Goal: Task Accomplishment & Management: Use online tool/utility

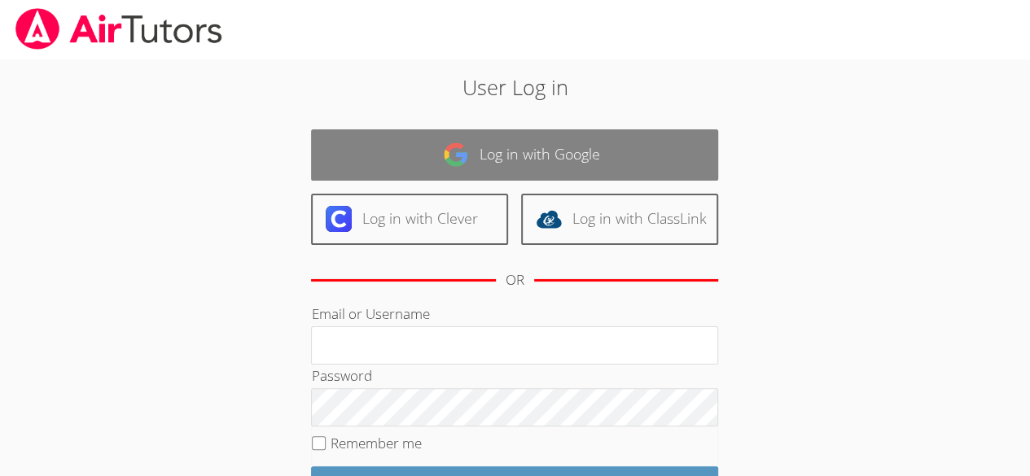
click at [668, 149] on link "Log in with Google" at bounding box center [514, 154] width 407 height 51
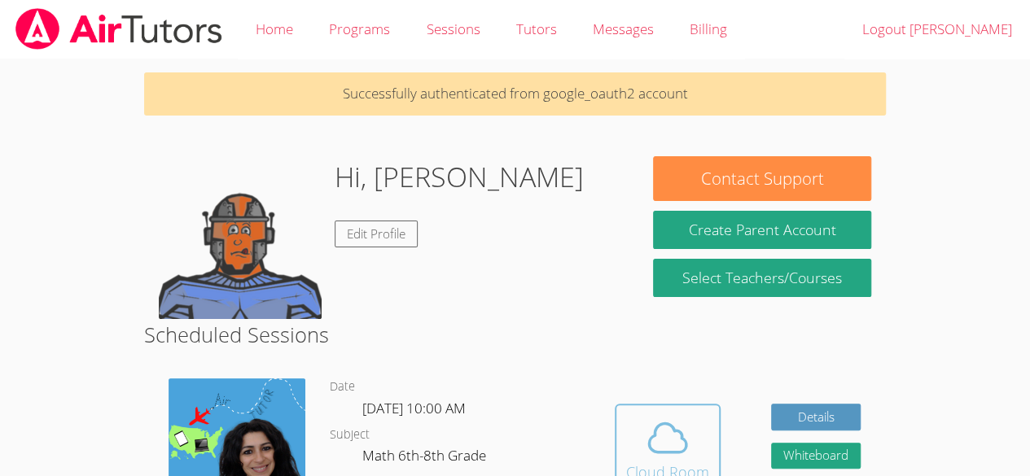
click at [656, 441] on icon at bounding box center [668, 438] width 46 height 46
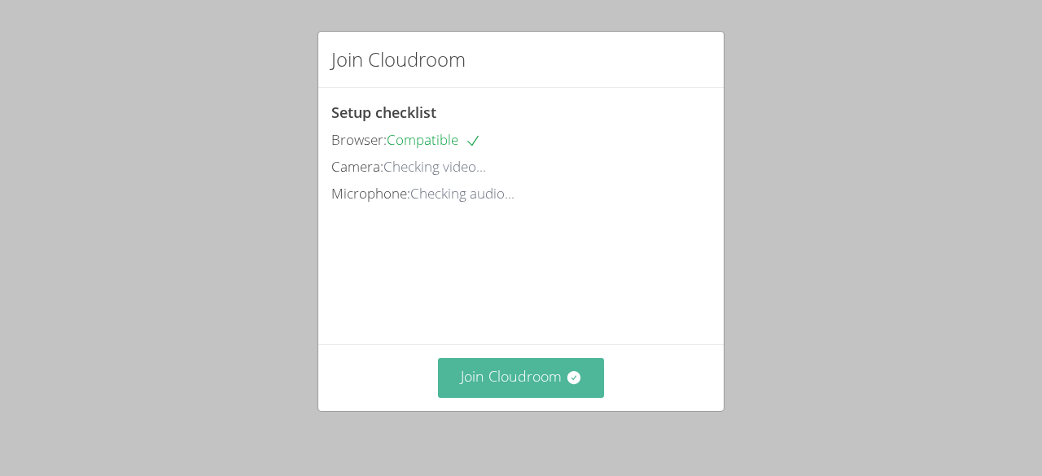
click at [549, 394] on button "Join Cloudroom" at bounding box center [521, 378] width 167 height 40
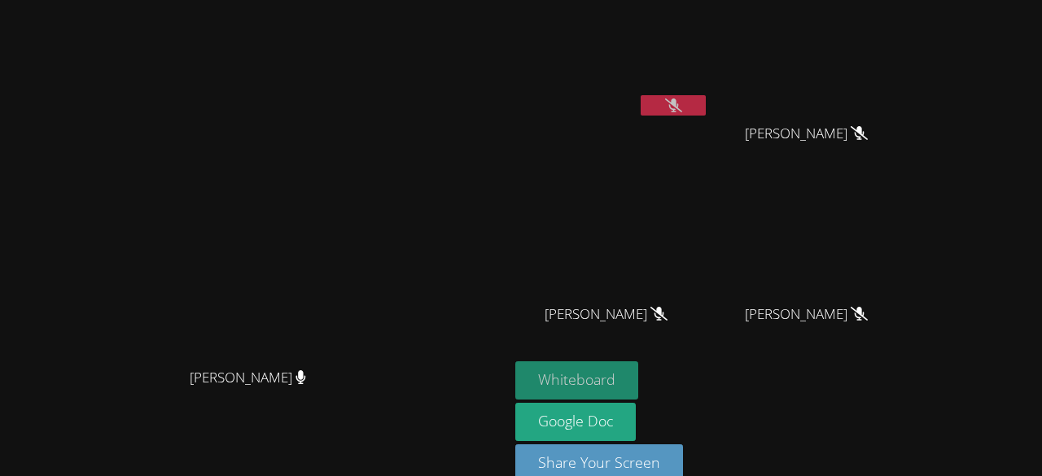
click at [638, 375] on button "Whiteboard" at bounding box center [576, 381] width 123 height 38
click at [638, 383] on button "Whiteboard" at bounding box center [576, 381] width 123 height 38
click at [638, 367] on button "Whiteboard" at bounding box center [576, 381] width 123 height 38
click at [638, 374] on button "Whiteboard" at bounding box center [576, 381] width 123 height 38
click at [377, 178] on video at bounding box center [255, 220] width 244 height 279
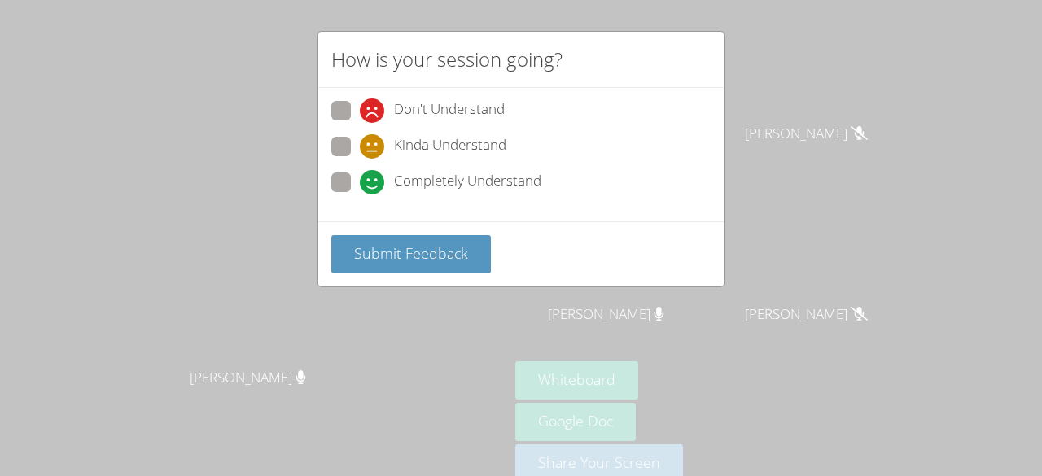
click at [360, 195] on span at bounding box center [360, 195] width 0 height 0
click at [360, 184] on input "Completely Understand" at bounding box center [367, 180] width 14 height 14
radio input "true"
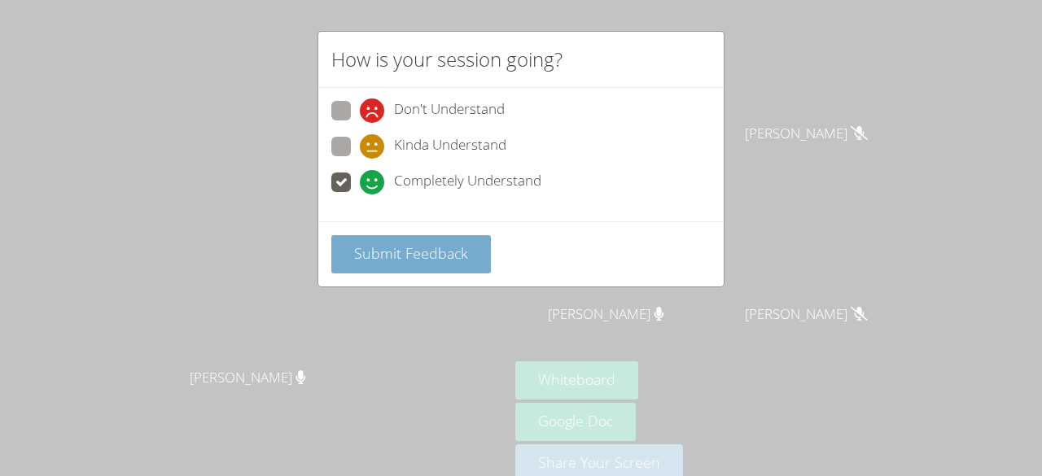
click at [445, 261] on button "Submit Feedback" at bounding box center [411, 254] width 160 height 38
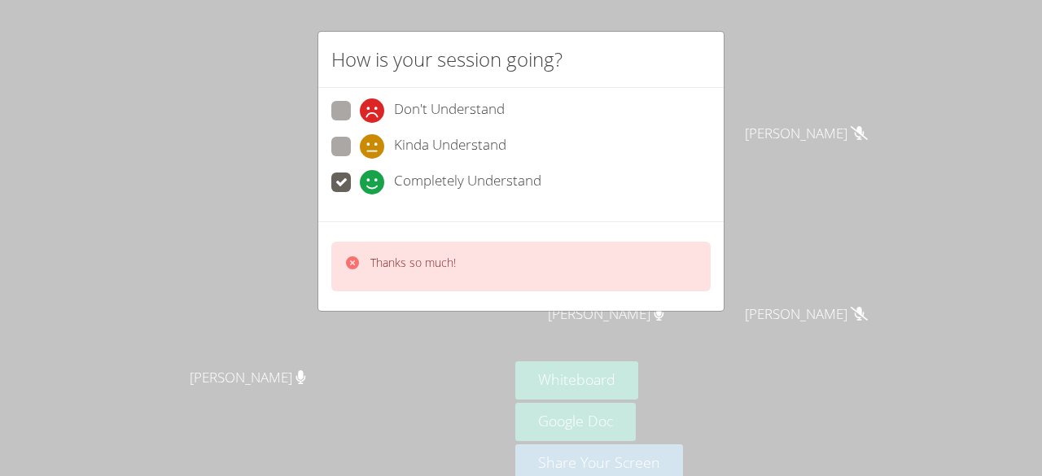
click at [414, 179] on span "Completely Understand" at bounding box center [467, 182] width 147 height 24
click at [374, 179] on input "Completely Understand" at bounding box center [367, 180] width 14 height 14
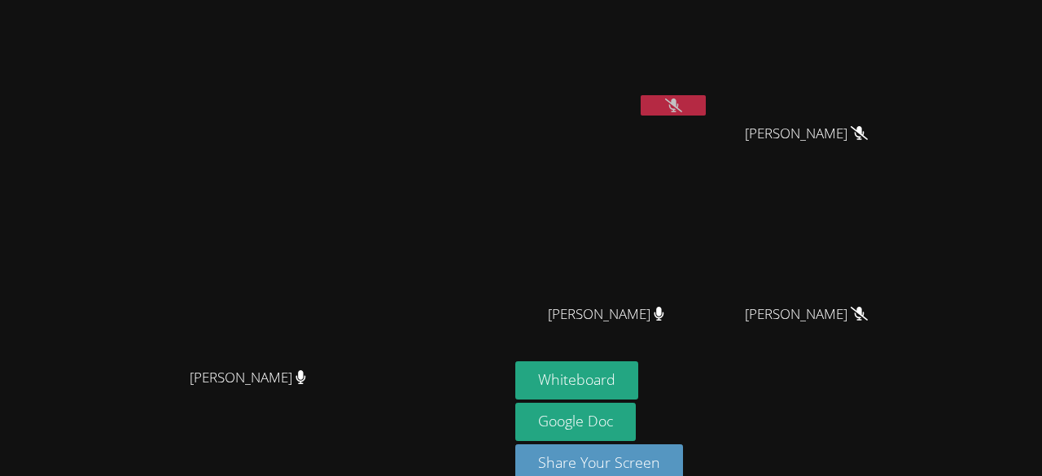
click at [682, 102] on icon at bounding box center [673, 106] width 17 height 14
